Goal: Information Seeking & Learning: Find contact information

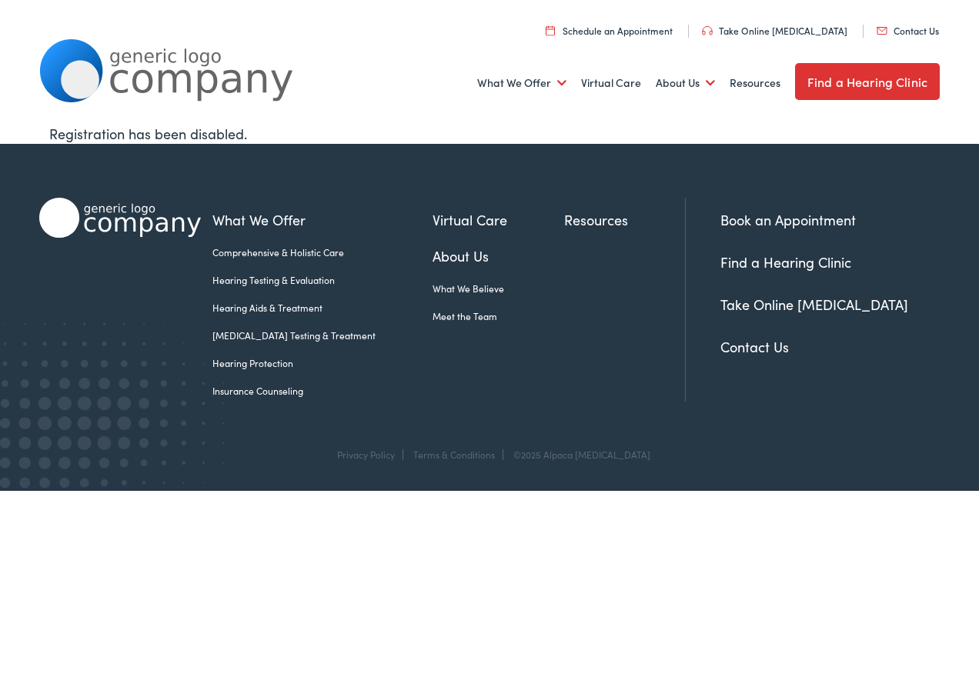
click at [916, 27] on link "Contact Us" at bounding box center [907, 30] width 62 height 13
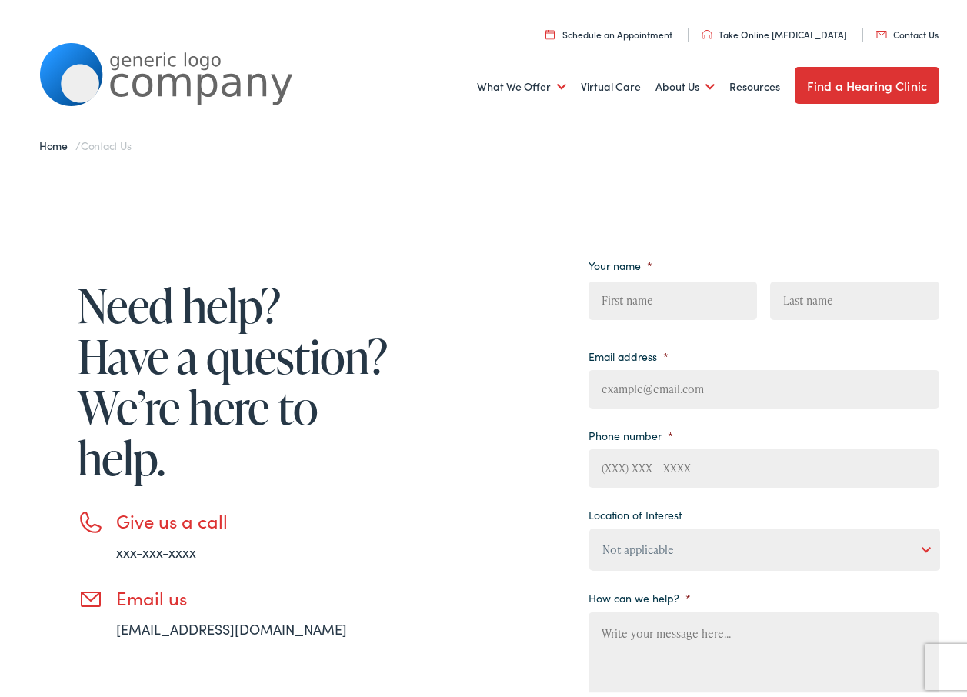
click at [609, 305] on input "First" at bounding box center [673, 297] width 169 height 38
type input "[PERSON_NAME]"
type input "[EMAIL_ADDRESS][DOMAIN_NAME]"
type input "[PHONE_NUMBER]"
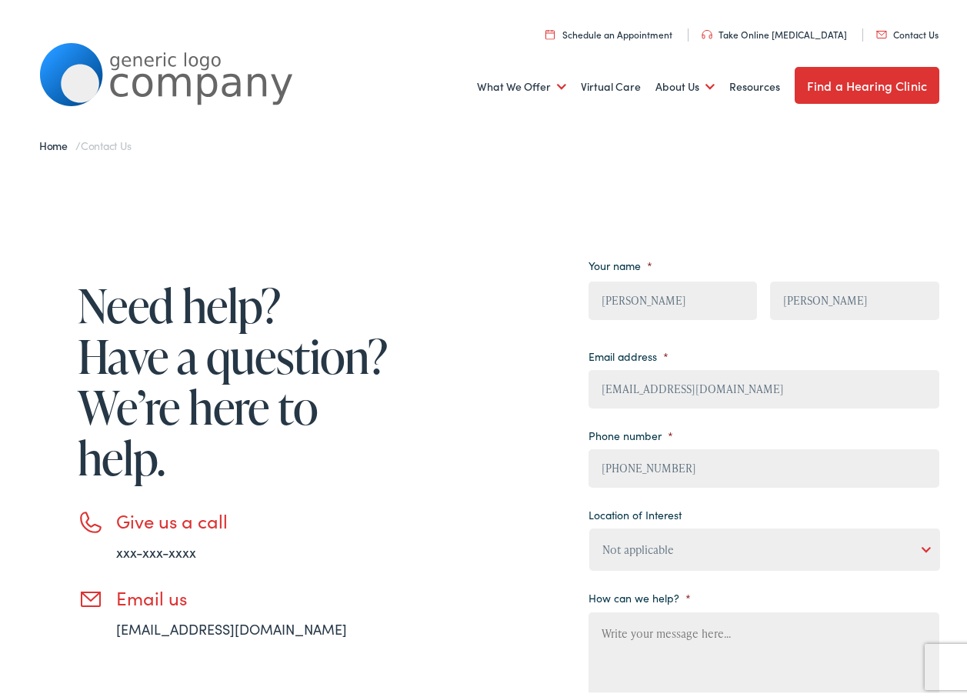
drag, startPoint x: 735, startPoint y: 386, endPoint x: 478, endPoint y: 387, distance: 257.0
click at [478, 387] on div "Need help? Have a question? We’re here to help. Give us a call xxx-xxx-xxxx Ema…" at bounding box center [489, 534] width 900 height 592
type input "[EMAIL_ADDRESS][DOMAIN_NAME]"
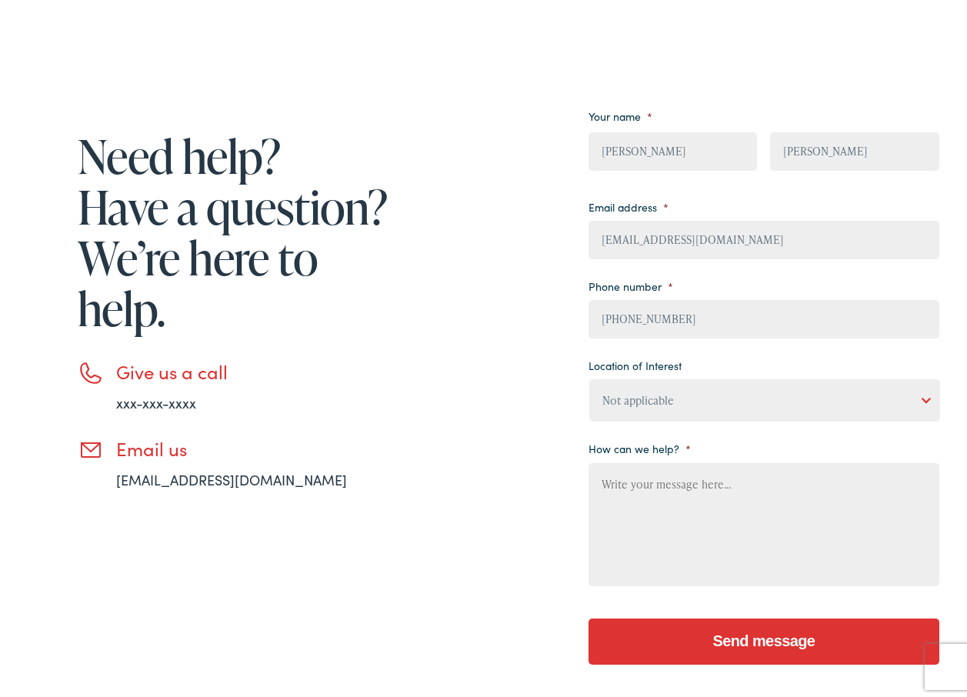
scroll to position [154, 0]
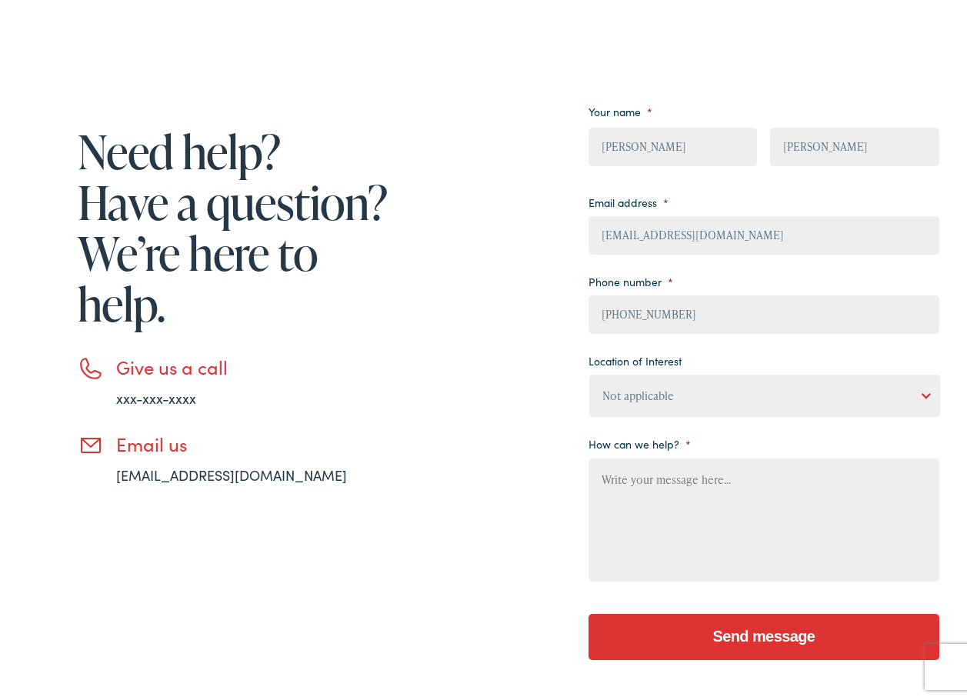
click at [915, 388] on select "Not applicable [PERSON_NAME] [MEDICAL_DATA], Seguin Estes [MEDICAL_DATA], San […" at bounding box center [764, 392] width 351 height 42
click at [402, 376] on div "Need help? Have a question? We’re here to help. Give us a call xxx-xxx-xxxx Ema…" at bounding box center [489, 380] width 900 height 592
